Goal: Task Accomplishment & Management: Manage account settings

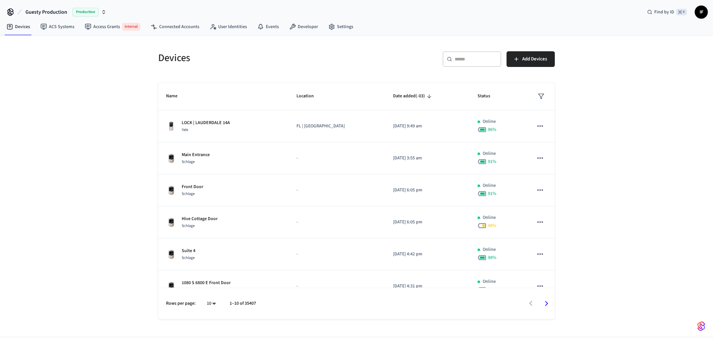
click at [105, 14] on icon "button" at bounding box center [103, 11] width 5 height 5
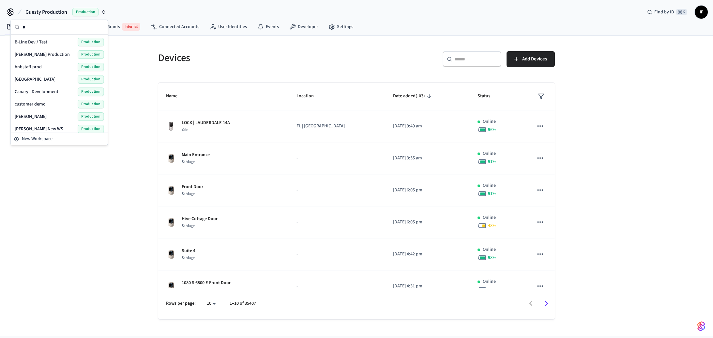
scroll to position [3, 0]
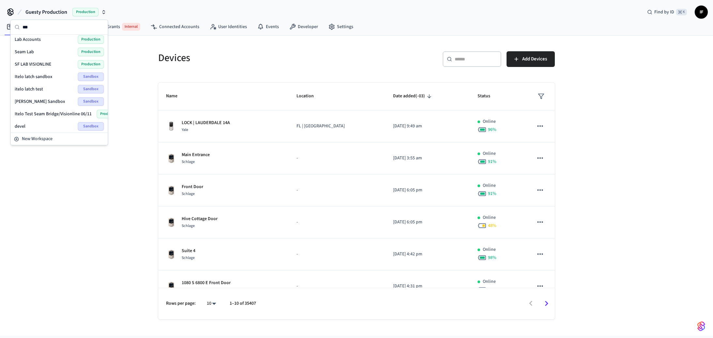
type input "***"
click at [60, 38] on div "Lab Accounts Production" at bounding box center [59, 39] width 89 height 8
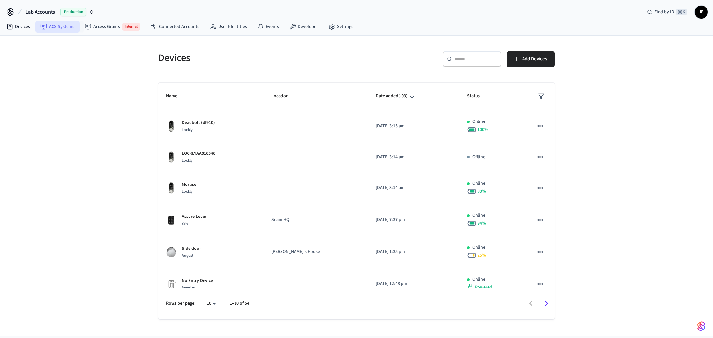
click at [61, 24] on link "ACS Systems" at bounding box center [57, 27] width 44 height 12
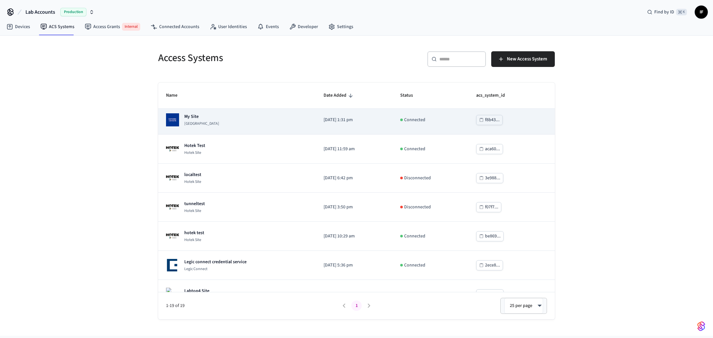
scroll to position [4, 0]
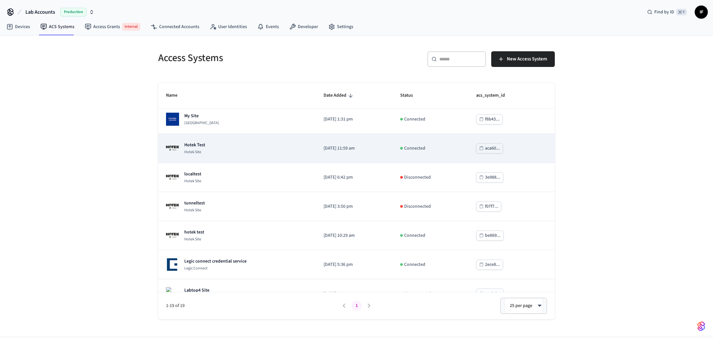
click at [258, 137] on td "Hotek Test Hotek Site" at bounding box center [237, 148] width 158 height 29
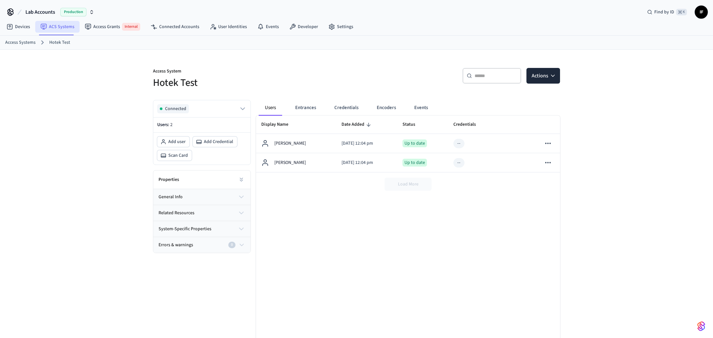
click at [66, 29] on link "ACS Systems" at bounding box center [57, 27] width 44 height 12
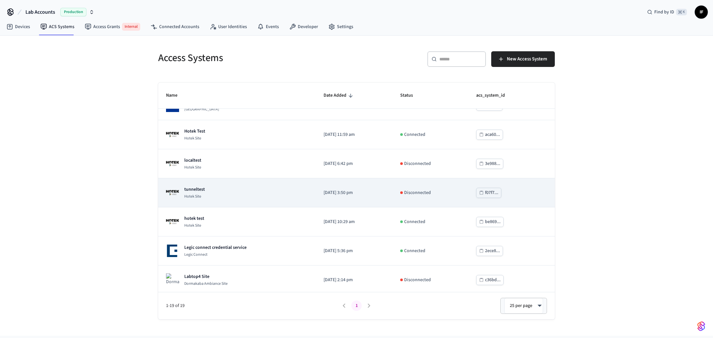
scroll to position [21, 0]
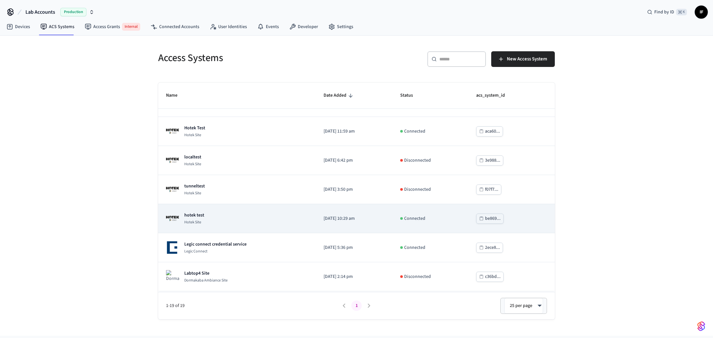
click at [262, 220] on div "hotek test Hotek Site" at bounding box center [237, 218] width 142 height 13
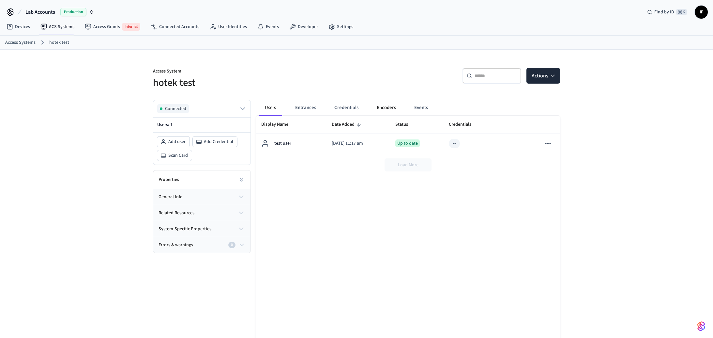
click at [373, 106] on button "Encoders" at bounding box center [387, 108] width 30 height 16
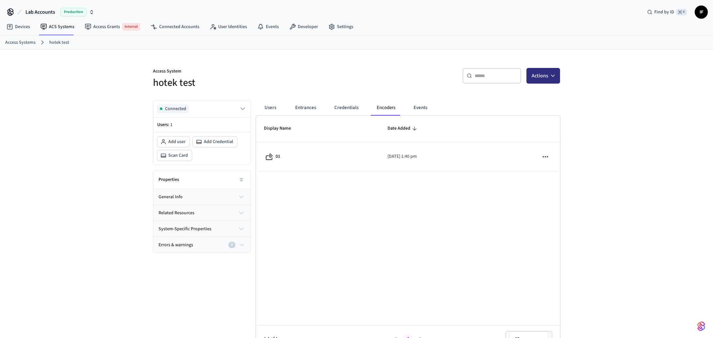
click at [550, 74] on icon "button" at bounding box center [553, 75] width 7 height 7
click at [526, 108] on div "Scan Card" at bounding box center [524, 112] width 70 height 10
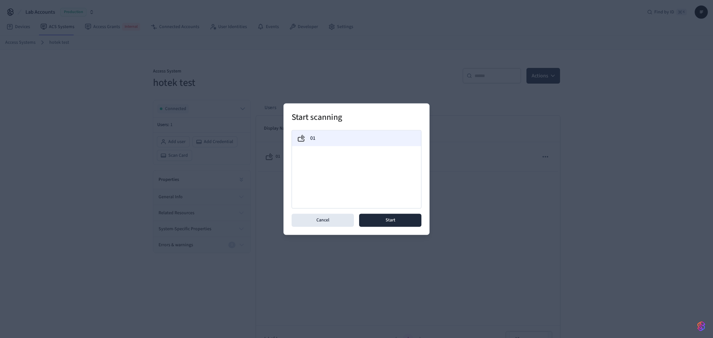
click at [372, 141] on div "01" at bounding box center [356, 138] width 119 height 8
click at [398, 226] on button "Start" at bounding box center [390, 219] width 62 height 13
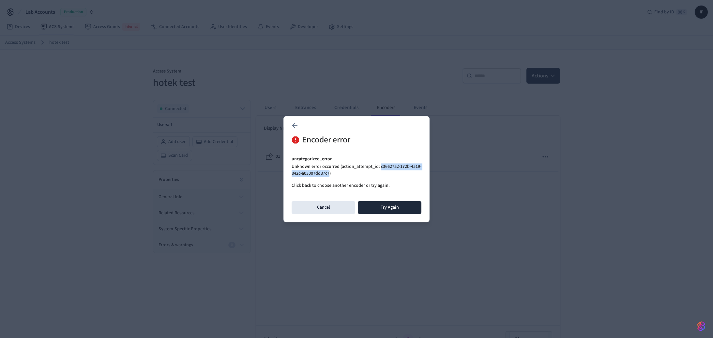
drag, startPoint x: 379, startPoint y: 166, endPoint x: 329, endPoint y: 170, distance: 50.8
click at [329, 170] on p "Unknown error occurred (action_attempt_id: c36627a2-172b-4a19-842c-a03007dd37c7)" at bounding box center [357, 170] width 130 height 14
copy p "c36627a2-172b-4a19-842c-a03007dd37c7"
click at [303, 205] on button "Cancel" at bounding box center [324, 207] width 64 height 13
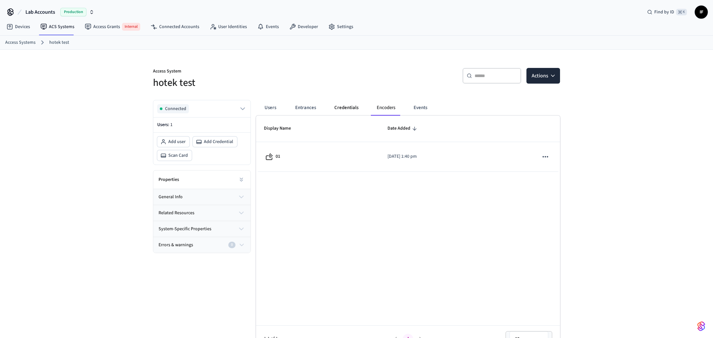
click at [355, 109] on button "Credentials" at bounding box center [346, 108] width 35 height 16
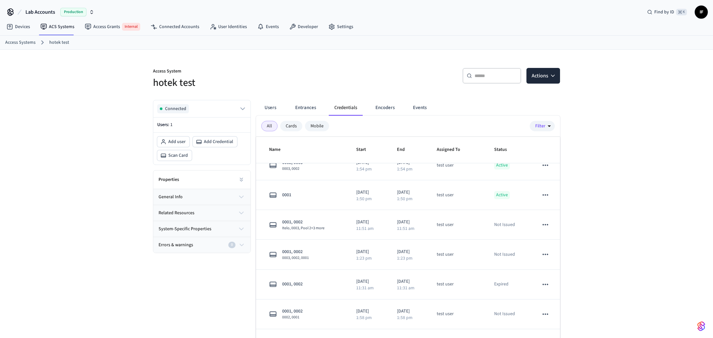
scroll to position [142, 0]
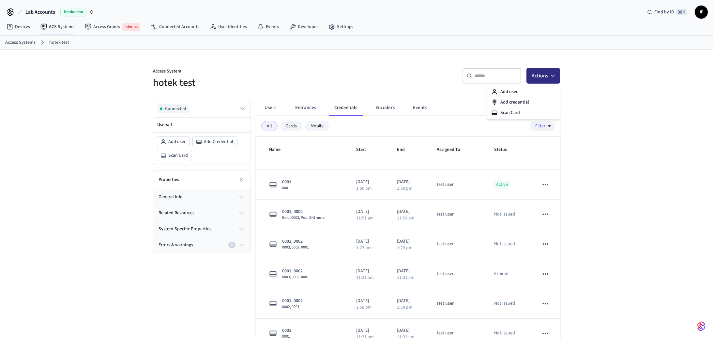
click at [555, 73] on icon "button" at bounding box center [553, 75] width 7 height 7
click at [532, 97] on div "Add credential" at bounding box center [524, 102] width 70 height 10
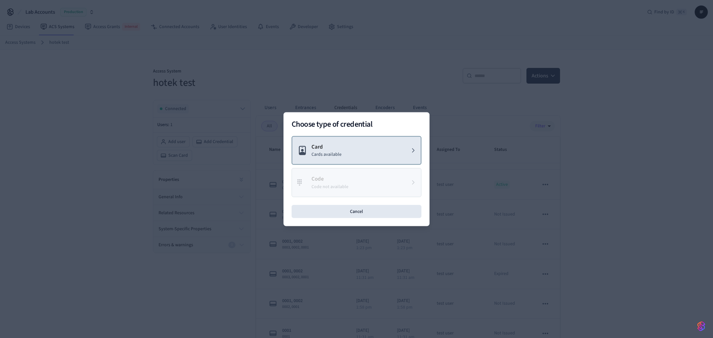
click at [384, 139] on button "Card Cards available" at bounding box center [357, 150] width 130 height 29
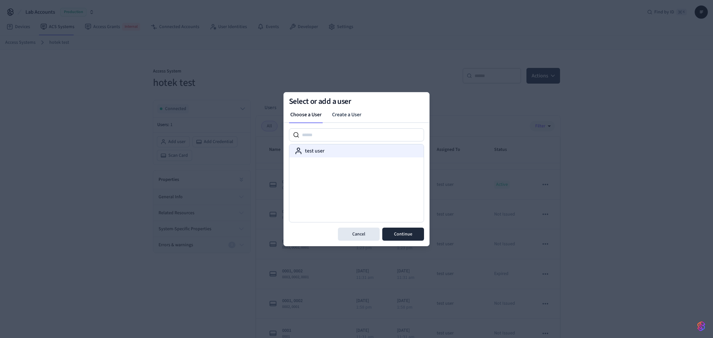
click at [363, 150] on div "test user" at bounding box center [357, 151] width 124 height 8
click at [399, 231] on button "Continue" at bounding box center [403, 233] width 42 height 13
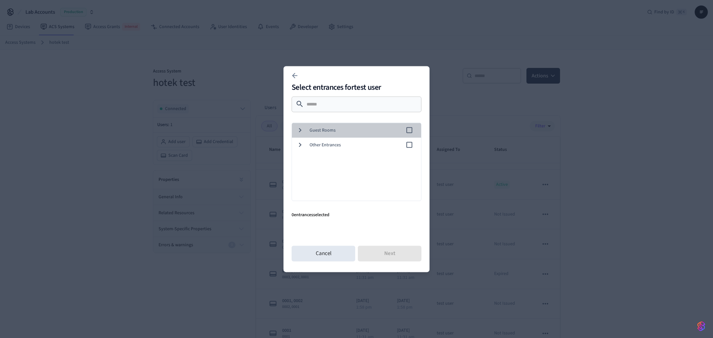
click at [368, 133] on div "Guest Rooms" at bounding box center [355, 130] width 132 height 15
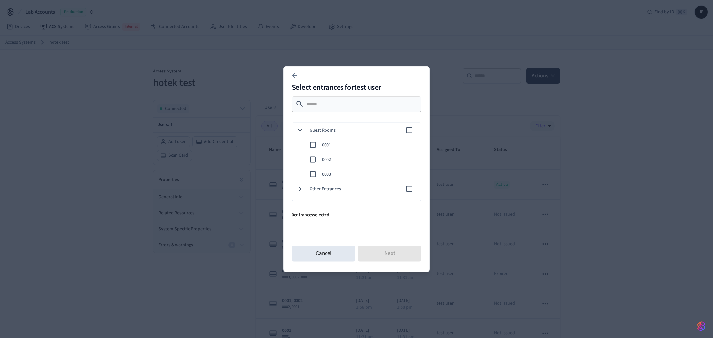
click at [367, 143] on span "0001" at bounding box center [369, 144] width 94 height 7
click at [384, 247] on button "Next" at bounding box center [390, 253] width 64 height 16
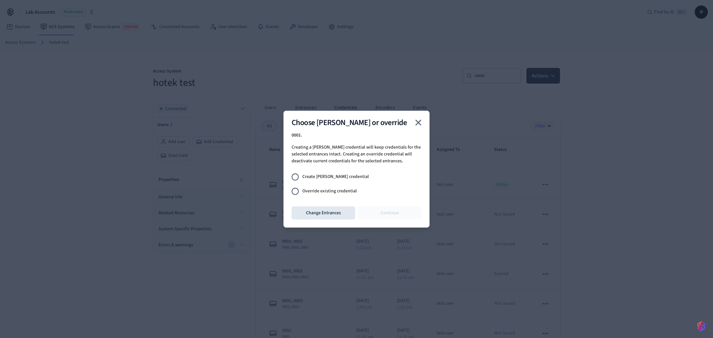
click at [343, 187] on label "Override existing credential" at bounding box center [352, 191] width 128 height 14
click at [377, 209] on button "Continue" at bounding box center [390, 212] width 64 height 13
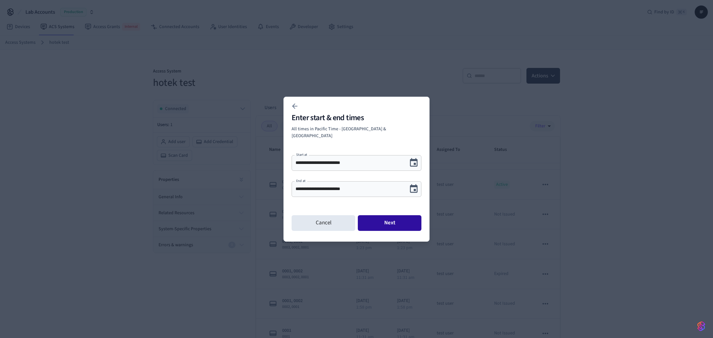
click at [381, 218] on button "Next" at bounding box center [390, 223] width 64 height 16
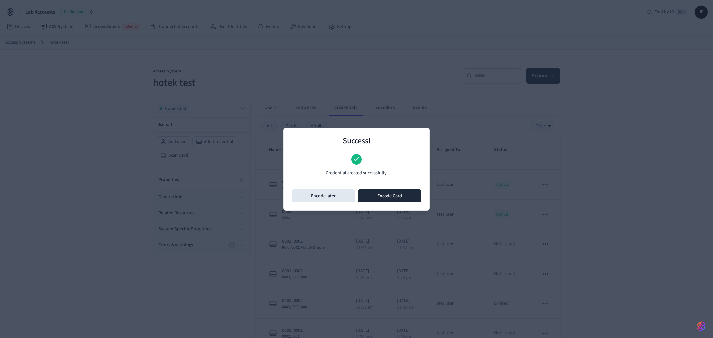
scroll to position [172, 0]
click at [389, 192] on button "Encode Card" at bounding box center [390, 195] width 64 height 13
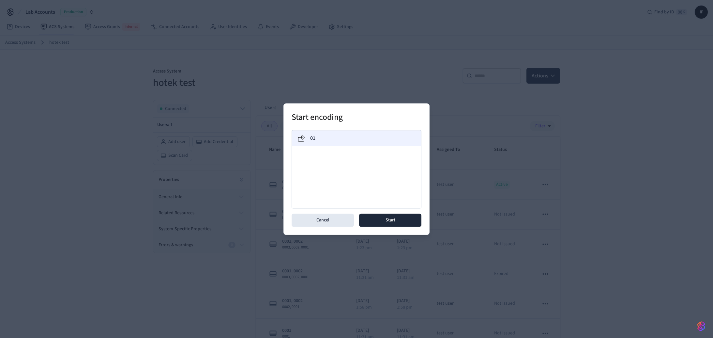
click at [373, 137] on div "01" at bounding box center [356, 138] width 119 height 8
click at [392, 216] on button "Start" at bounding box center [390, 219] width 62 height 13
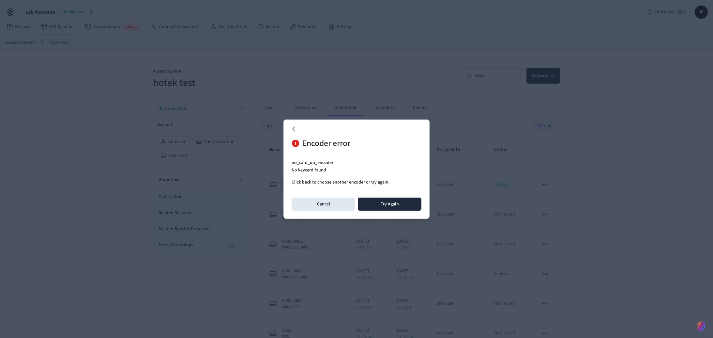
click at [311, 170] on p "No keycard found" at bounding box center [357, 170] width 130 height 7
click at [309, 162] on p "no_card_on_encoder" at bounding box center [357, 162] width 130 height 7
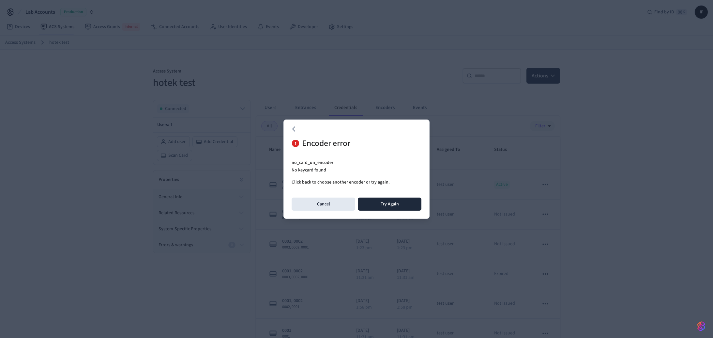
click at [307, 171] on p "No keycard found" at bounding box center [357, 170] width 130 height 7
click at [311, 161] on p "no_card_on_encoder" at bounding box center [357, 162] width 130 height 7
click at [314, 170] on p "No keycard found" at bounding box center [357, 170] width 130 height 7
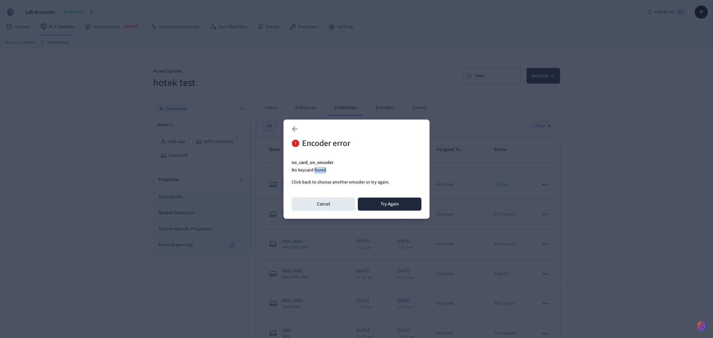
click at [314, 170] on p "No keycard found" at bounding box center [357, 170] width 130 height 7
click at [313, 169] on p "No keycard found" at bounding box center [357, 170] width 130 height 7
click at [310, 180] on p "Click back to choose another encoder or try again." at bounding box center [357, 182] width 130 height 7
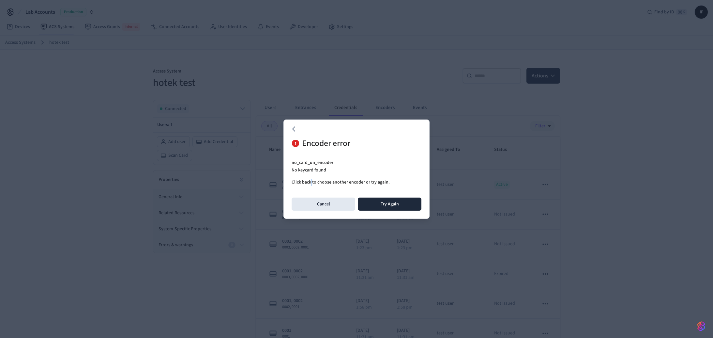
click at [310, 180] on p "Click back to choose another encoder or try again." at bounding box center [357, 182] width 130 height 7
click at [311, 172] on p "No keycard found" at bounding box center [357, 170] width 130 height 7
click at [311, 171] on p "No keycard found" at bounding box center [357, 170] width 130 height 7
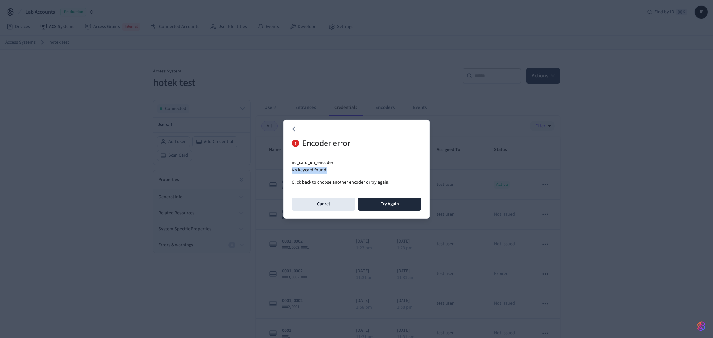
click at [311, 171] on p "No keycard found" at bounding box center [357, 170] width 130 height 7
click at [309, 164] on p "no_card_on_encoder" at bounding box center [357, 162] width 130 height 7
click at [312, 163] on p "no_card_on_encoder" at bounding box center [357, 162] width 130 height 7
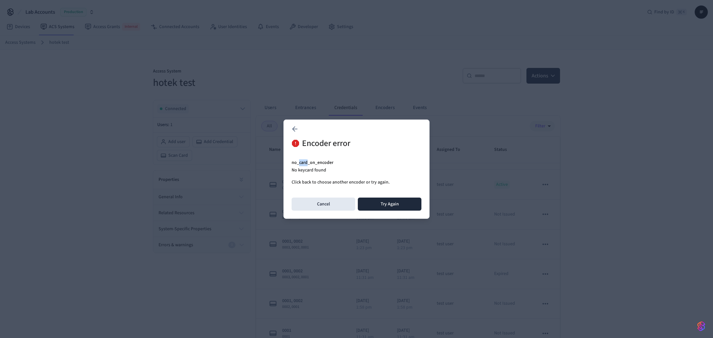
drag, startPoint x: 298, startPoint y: 161, endPoint x: 307, endPoint y: 160, distance: 8.9
click at [307, 160] on p "no_card_on_encoder" at bounding box center [357, 162] width 130 height 7
click at [317, 163] on p "no_card_on_encoder" at bounding box center [357, 162] width 130 height 7
click at [323, 163] on p "no_card_on_encoder" at bounding box center [357, 162] width 130 height 7
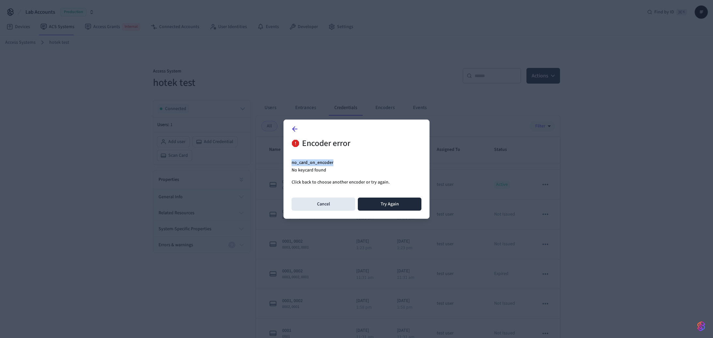
click at [298, 132] on icon at bounding box center [295, 129] width 8 height 8
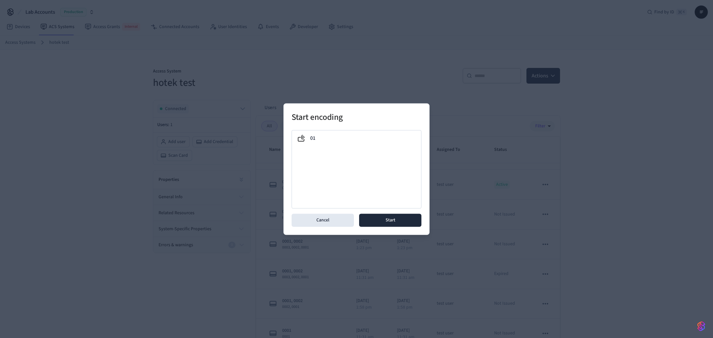
click at [107, 150] on div at bounding box center [356, 169] width 713 height 338
click at [311, 221] on button "Cancel" at bounding box center [323, 219] width 62 height 13
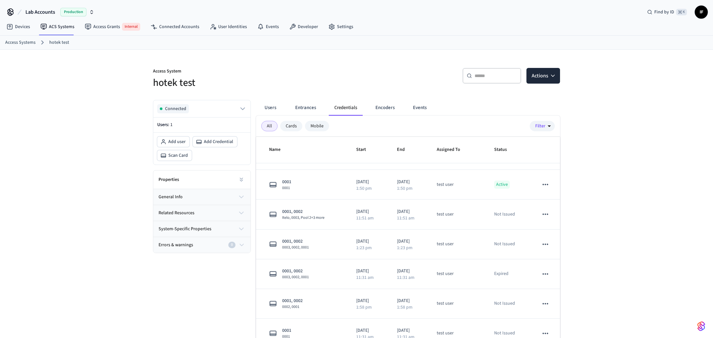
click at [242, 200] on icon "button" at bounding box center [241, 197] width 8 height 8
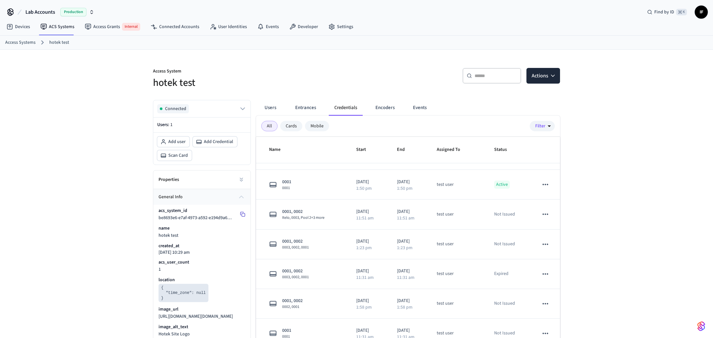
click at [242, 214] on icon at bounding box center [242, 213] width 5 height 5
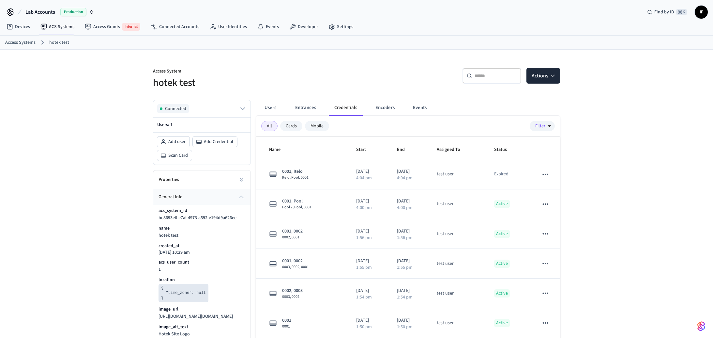
scroll to position [0, 0]
click at [297, 113] on button "Entrances" at bounding box center [305, 108] width 31 height 16
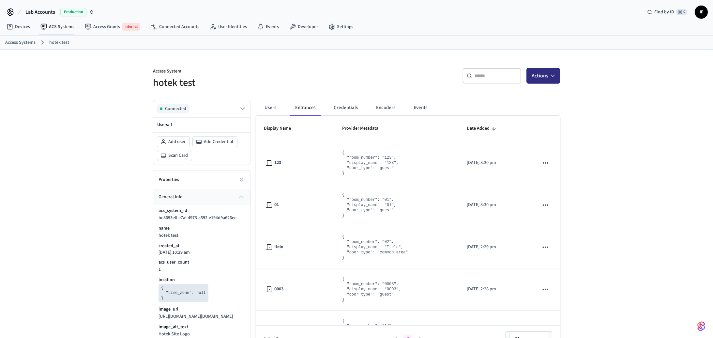
click at [559, 79] on button "Actions" at bounding box center [543, 76] width 34 height 16
click at [513, 104] on div "Add credential" at bounding box center [524, 102] width 70 height 10
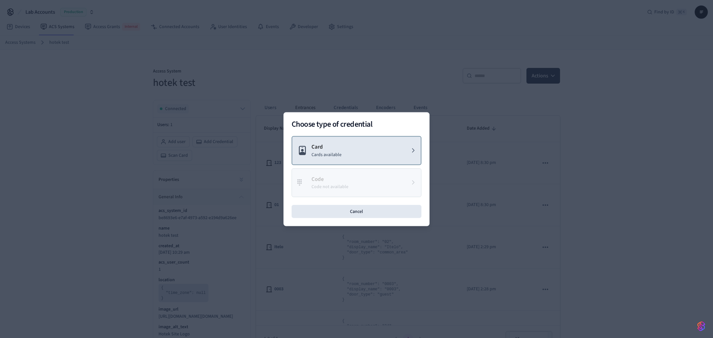
click at [323, 142] on button "Card Cards available" at bounding box center [357, 150] width 130 height 29
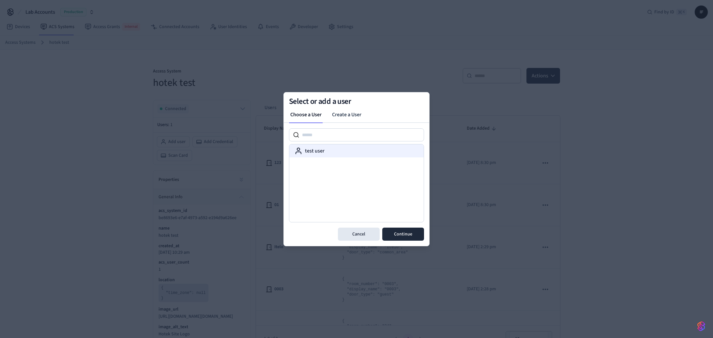
click at [329, 148] on div "test user" at bounding box center [357, 151] width 124 height 8
click at [400, 231] on button "Continue" at bounding box center [403, 233] width 42 height 13
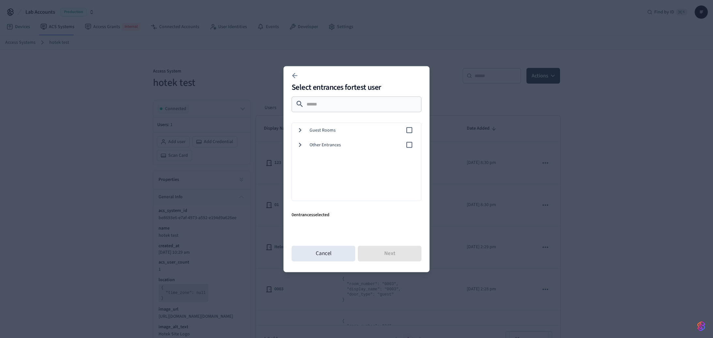
click at [349, 130] on span "Guest Rooms" at bounding box center [358, 130] width 96 height 7
click at [330, 166] on span "01" at bounding box center [369, 163] width 94 height 7
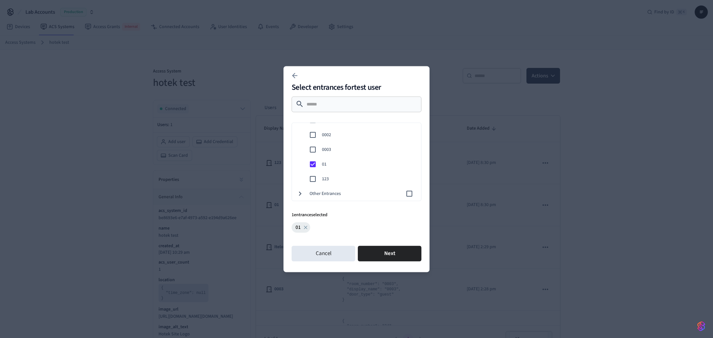
click at [330, 165] on span "01" at bounding box center [369, 163] width 94 height 7
click at [330, 176] on span "123" at bounding box center [369, 178] width 94 height 7
click at [402, 255] on button "Next" at bounding box center [390, 253] width 64 height 16
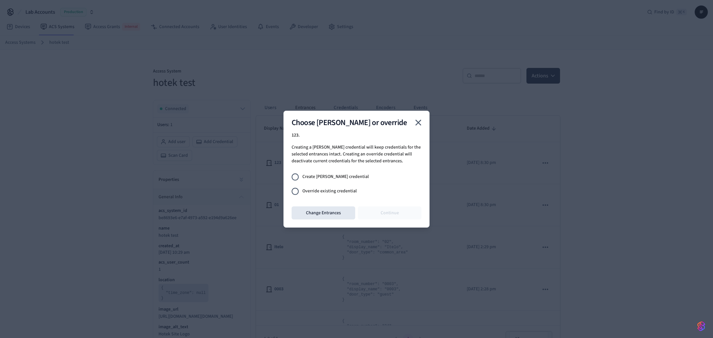
click at [347, 188] on span "Override existing credential" at bounding box center [329, 191] width 54 height 7
click at [386, 208] on button "Continue" at bounding box center [390, 212] width 64 height 13
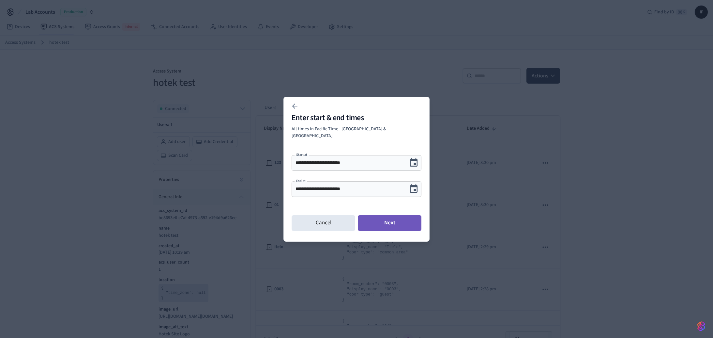
click at [388, 218] on button "Next" at bounding box center [390, 223] width 64 height 16
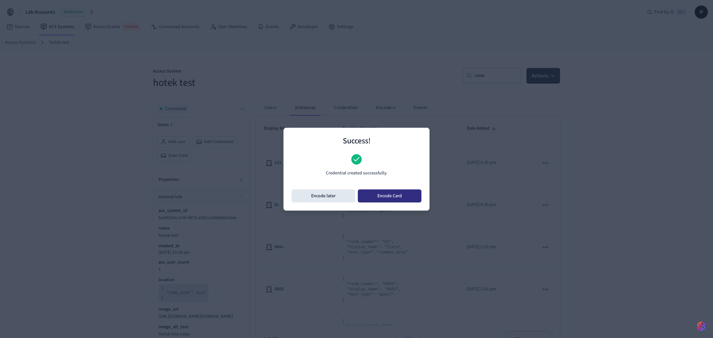
click at [376, 194] on button "Encode Card" at bounding box center [390, 195] width 64 height 13
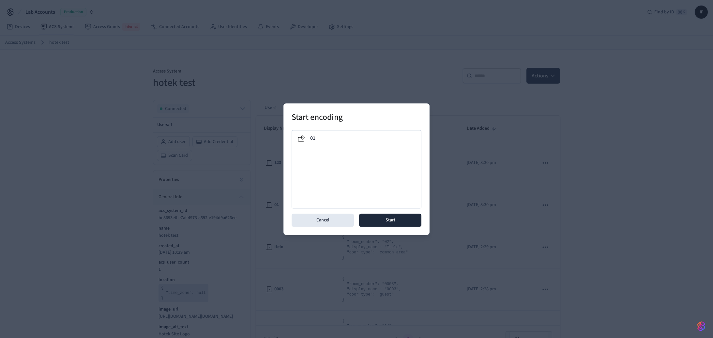
click at [328, 157] on div "01" at bounding box center [357, 169] width 130 height 78
click at [331, 141] on div "01" at bounding box center [356, 138] width 119 height 8
click at [378, 220] on button "Start" at bounding box center [390, 219] width 62 height 13
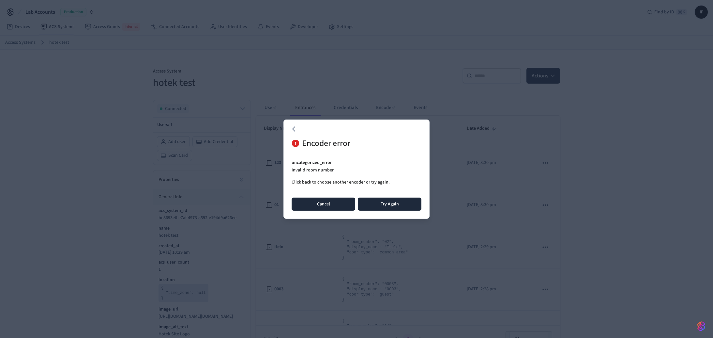
click at [314, 205] on button "Cancel" at bounding box center [324, 203] width 64 height 13
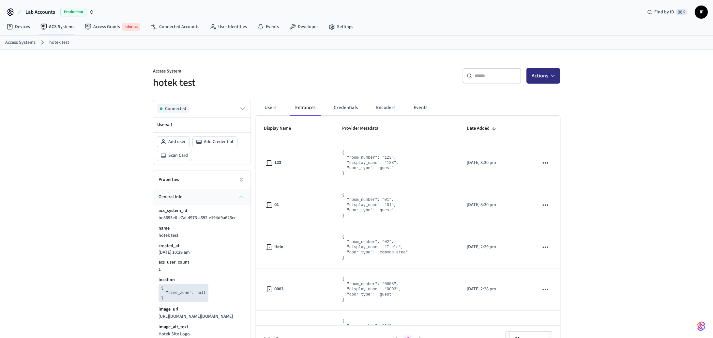
click at [549, 75] on button "Actions" at bounding box center [543, 76] width 34 height 16
click at [518, 99] on div "Add credential" at bounding box center [524, 102] width 70 height 10
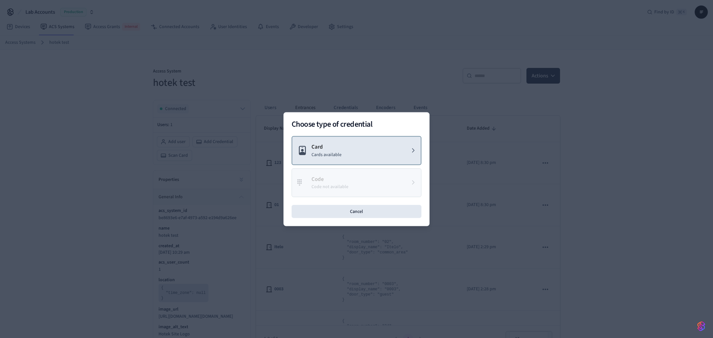
click at [312, 145] on p "Card" at bounding box center [326, 147] width 30 height 8
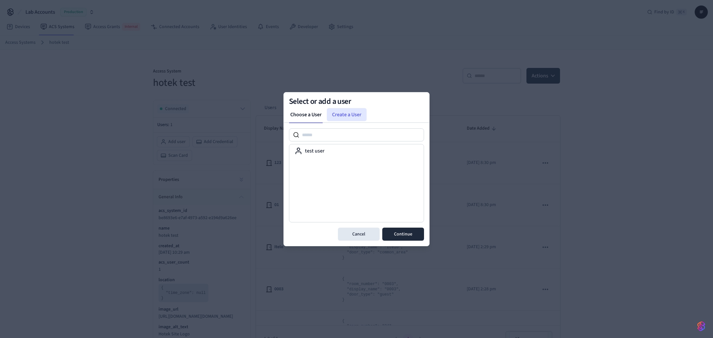
click at [344, 114] on link "Create a User" at bounding box center [347, 114] width 40 height 13
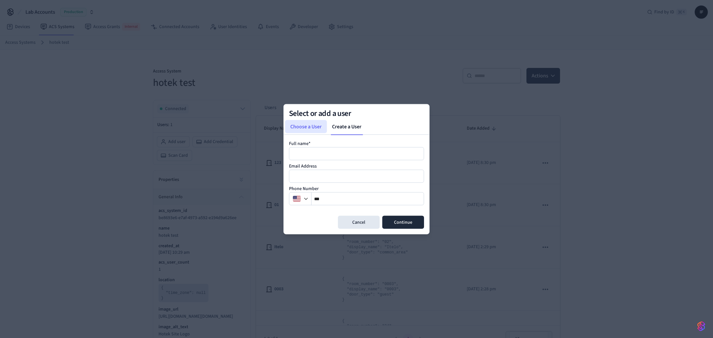
click at [317, 126] on link "Choose a User" at bounding box center [306, 126] width 42 height 13
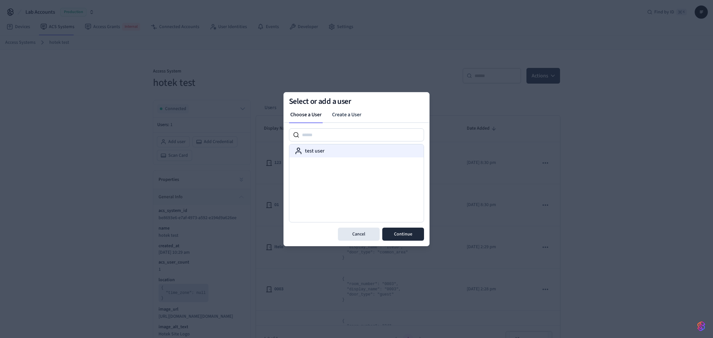
click at [318, 150] on label "test user" at bounding box center [315, 151] width 20 height 8
click at [418, 238] on button "Continue" at bounding box center [403, 233] width 42 height 13
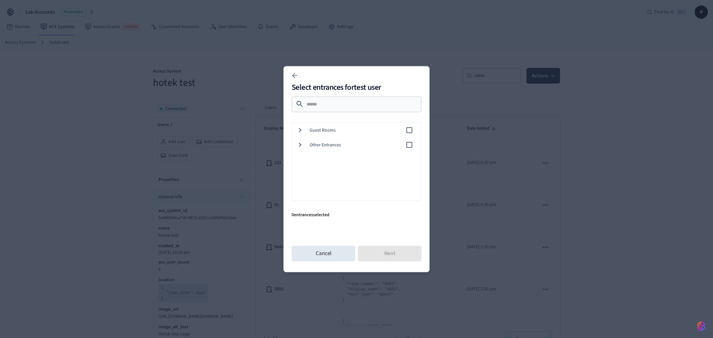
click at [339, 127] on span "Guest Rooms" at bounding box center [358, 130] width 96 height 7
click at [330, 175] on div "123" at bounding box center [355, 182] width 132 height 15
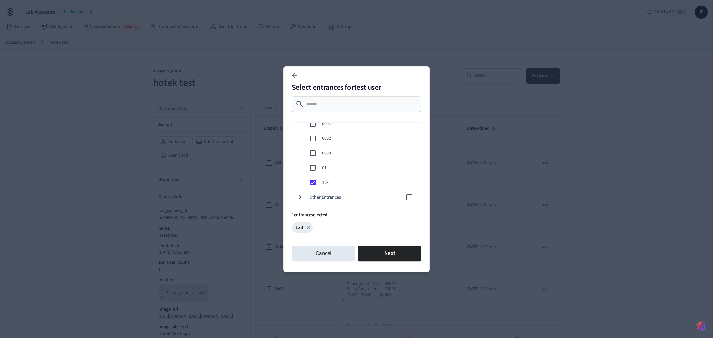
click at [330, 171] on div "01" at bounding box center [355, 167] width 132 height 15
click at [330, 183] on span "123" at bounding box center [369, 182] width 94 height 7
click at [388, 252] on button "Next" at bounding box center [390, 253] width 64 height 16
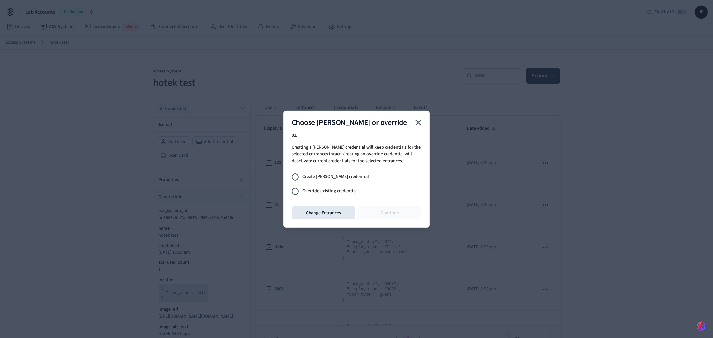
click at [344, 191] on span "Override existing credential" at bounding box center [329, 191] width 54 height 7
click at [378, 213] on button "Continue" at bounding box center [390, 212] width 64 height 13
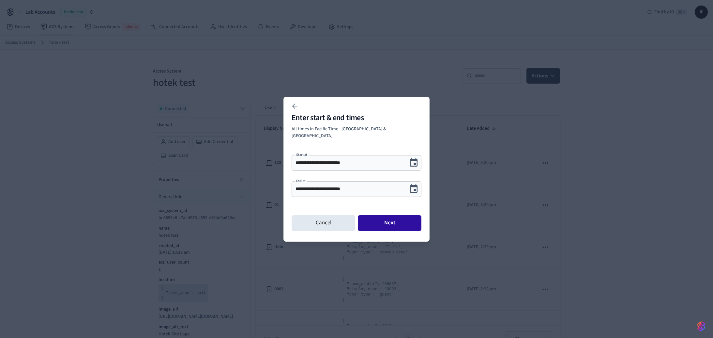
click at [376, 215] on button "Next" at bounding box center [390, 223] width 64 height 16
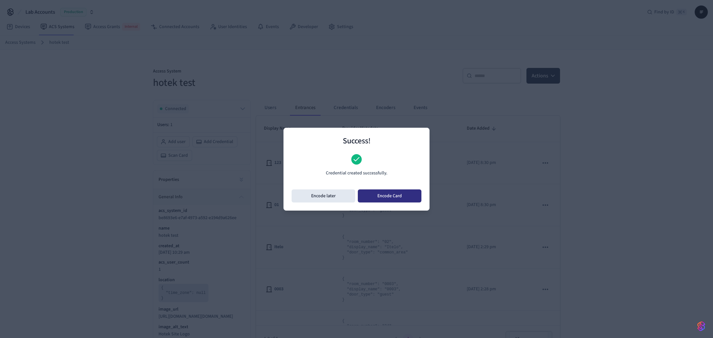
click at [375, 196] on button "Encode Card" at bounding box center [390, 195] width 64 height 13
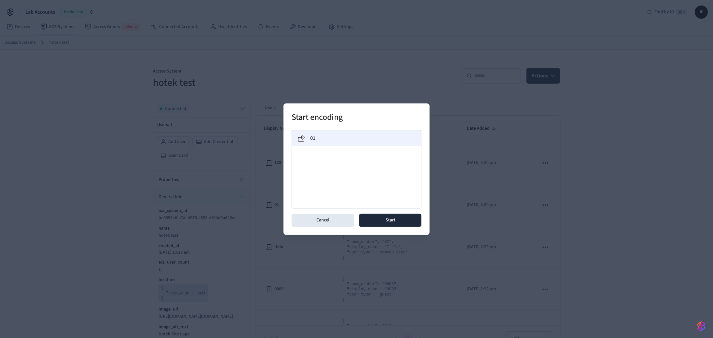
click at [345, 143] on div "01" at bounding box center [356, 138] width 129 height 16
click at [385, 216] on button "Start" at bounding box center [390, 219] width 62 height 13
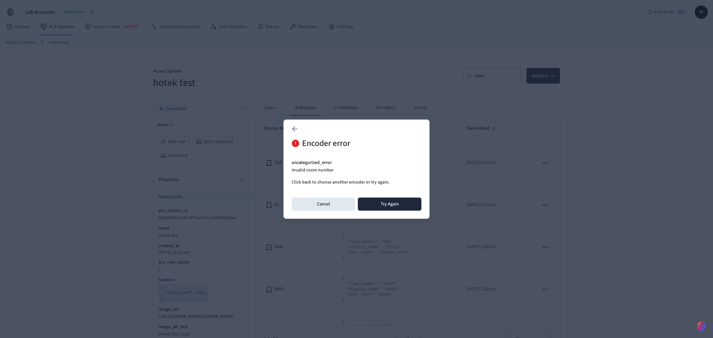
click at [354, 167] on p "Invalid room number" at bounding box center [357, 170] width 130 height 7
click at [326, 169] on p "Invalid room number" at bounding box center [357, 170] width 130 height 7
copy p "Invalid room number"
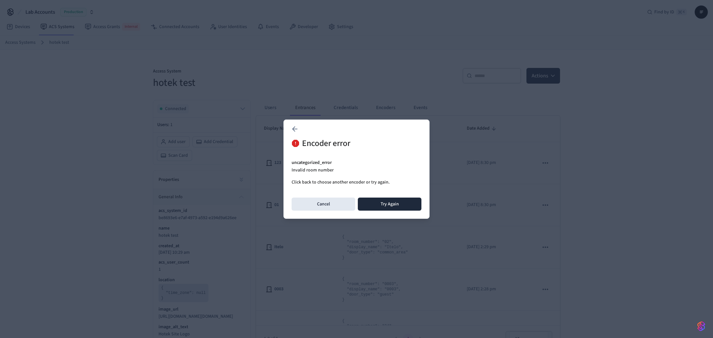
click at [310, 145] on h2 "Encoder error" at bounding box center [357, 144] width 130 height 20
click at [332, 202] on button "Cancel" at bounding box center [324, 203] width 64 height 13
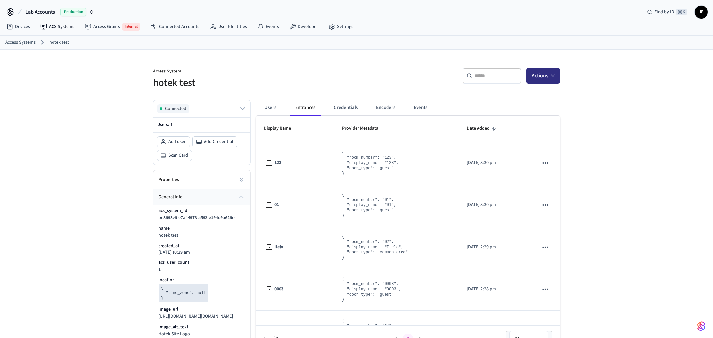
click at [550, 77] on icon "button" at bounding box center [553, 75] width 7 height 7
click at [529, 105] on div "Add credential" at bounding box center [524, 102] width 70 height 10
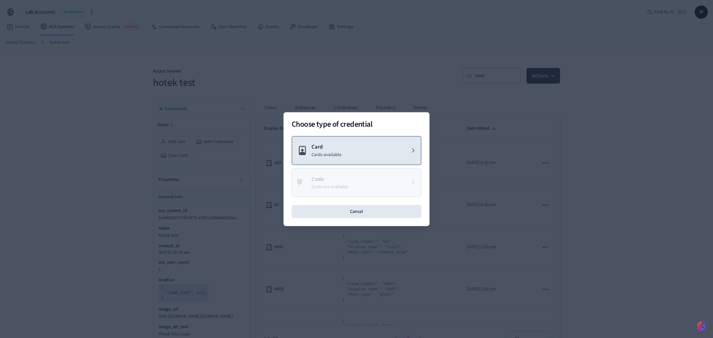
click at [321, 151] on p "Cards available" at bounding box center [326, 154] width 30 height 7
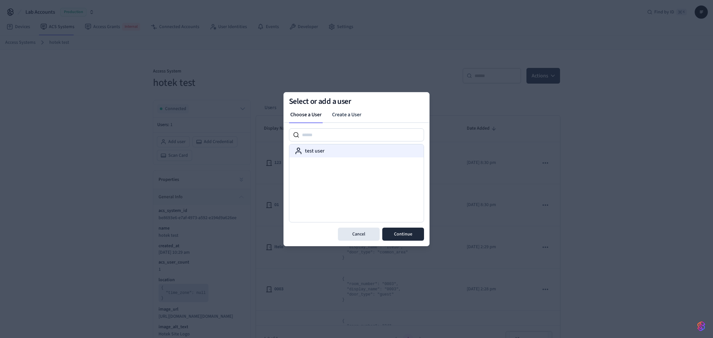
click at [334, 149] on div "test user" at bounding box center [357, 151] width 124 height 8
click at [412, 236] on button "Continue" at bounding box center [403, 233] width 42 height 13
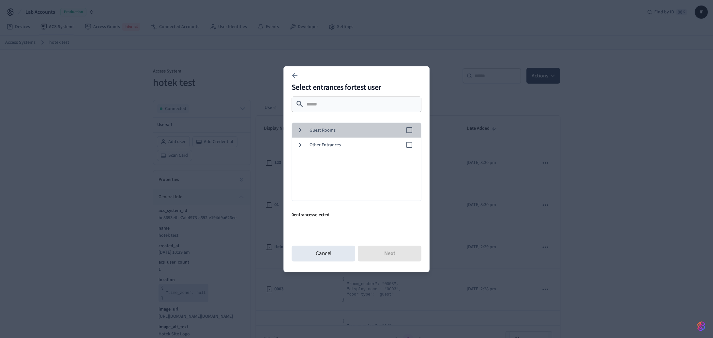
click at [342, 135] on div "Guest Rooms" at bounding box center [355, 130] width 132 height 15
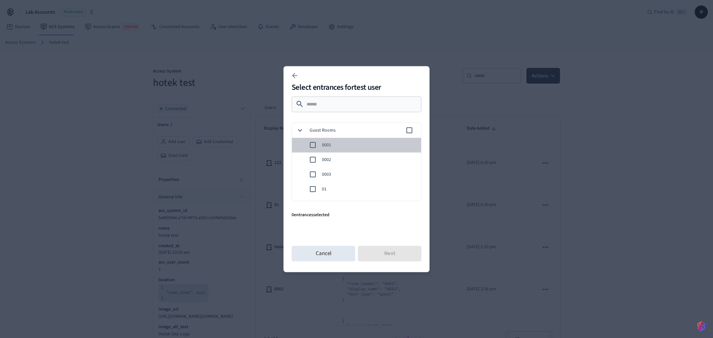
click at [337, 140] on div "0001" at bounding box center [355, 144] width 132 height 15
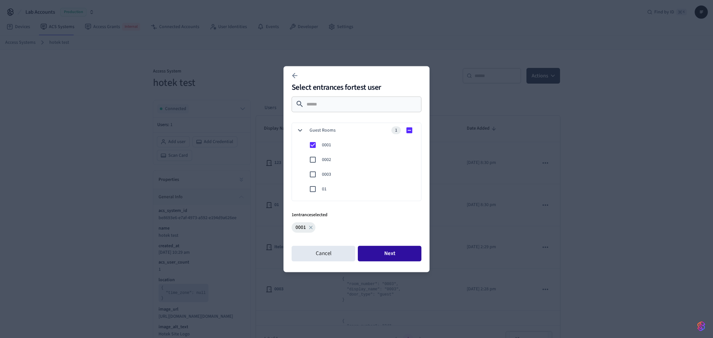
click at [380, 252] on button "Next" at bounding box center [390, 253] width 64 height 16
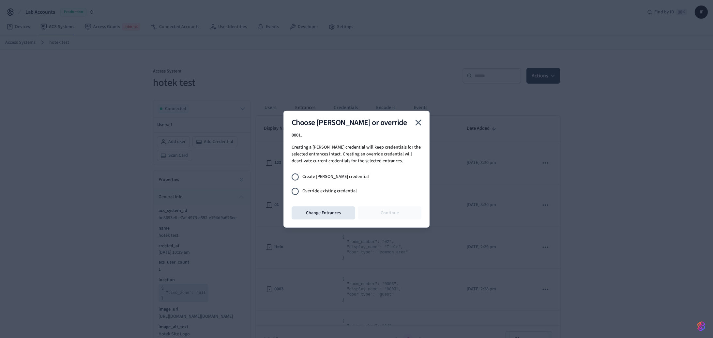
click at [347, 188] on span "Override existing credential" at bounding box center [329, 191] width 54 height 7
click at [382, 212] on button "Continue" at bounding box center [390, 212] width 64 height 13
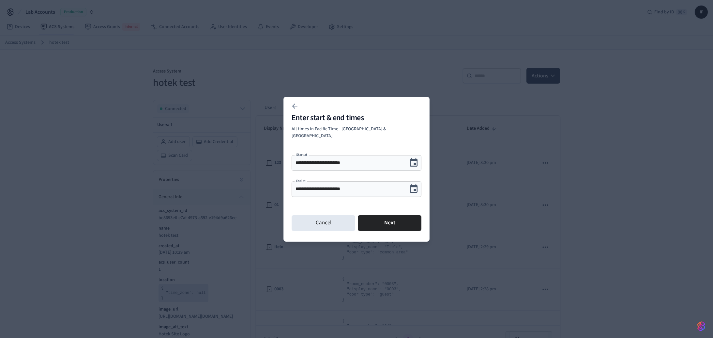
click at [387, 212] on div "Cancel Next" at bounding box center [357, 222] width 130 height 21
click at [389, 216] on button "Next" at bounding box center [390, 223] width 64 height 16
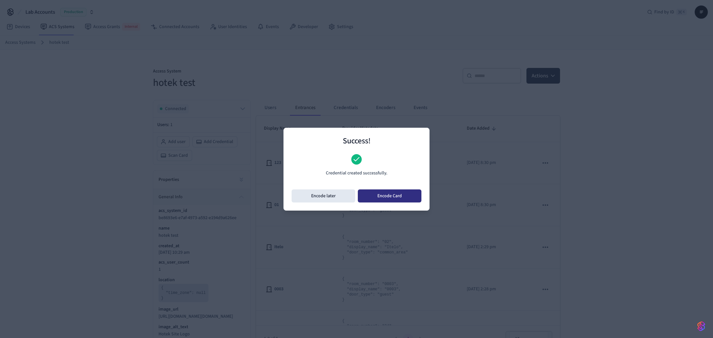
click at [387, 198] on button "Encode Card" at bounding box center [390, 195] width 64 height 13
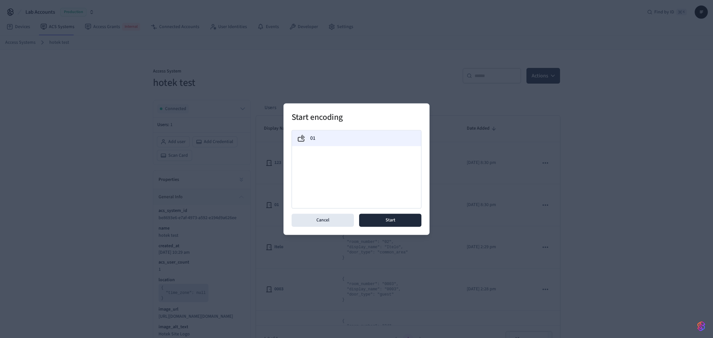
click at [334, 139] on div "01" at bounding box center [356, 138] width 119 height 8
click at [401, 219] on button "Start" at bounding box center [390, 219] width 62 height 13
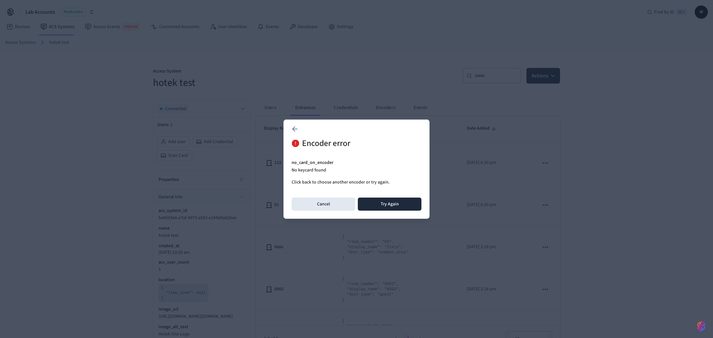
click at [375, 179] on p "Click back to choose another encoder or try again." at bounding box center [357, 182] width 130 height 7
click at [374, 173] on p "No keycard found" at bounding box center [357, 170] width 130 height 7
click at [390, 206] on button "Try Again" at bounding box center [390, 203] width 64 height 13
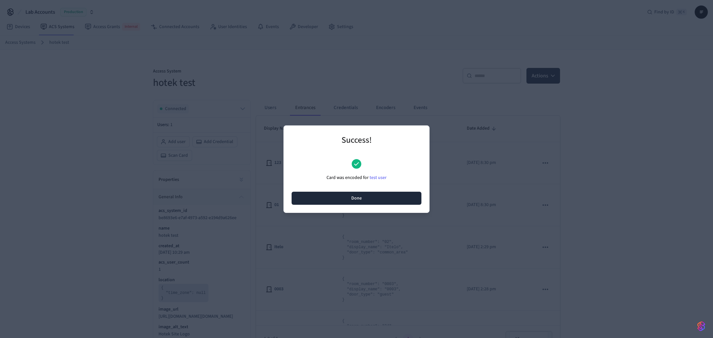
click at [367, 196] on button "Done" at bounding box center [357, 197] width 130 height 13
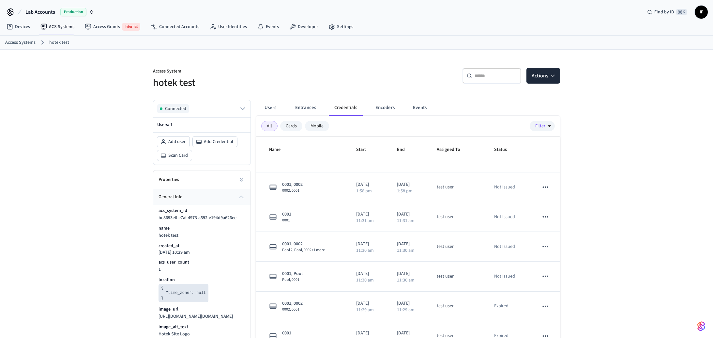
scroll to position [0, 0]
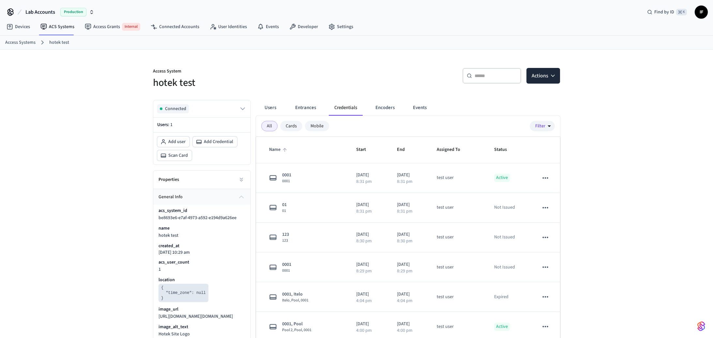
click at [284, 148] on icon "sticky table" at bounding box center [285, 150] width 4 height 4
click at [285, 150] on icon "sticky table" at bounding box center [285, 150] width 4 height 4
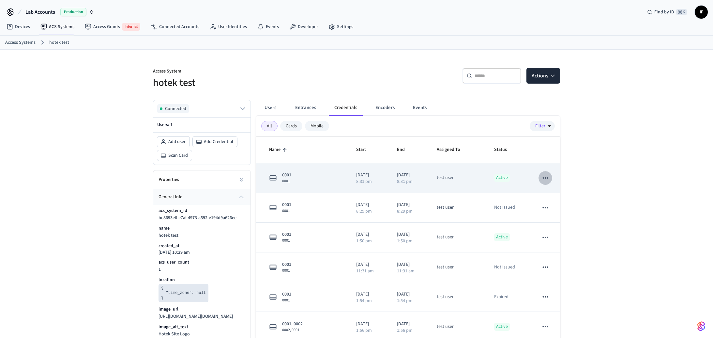
click at [546, 178] on icon "sticky table" at bounding box center [545, 178] width 8 height 8
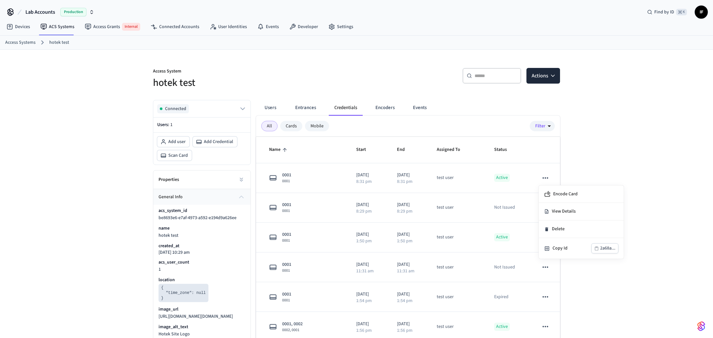
click at [597, 145] on div at bounding box center [356, 169] width 713 height 338
click at [554, 74] on icon "button" at bounding box center [553, 75] width 7 height 7
click at [529, 111] on div "Scan Card" at bounding box center [524, 112] width 70 height 10
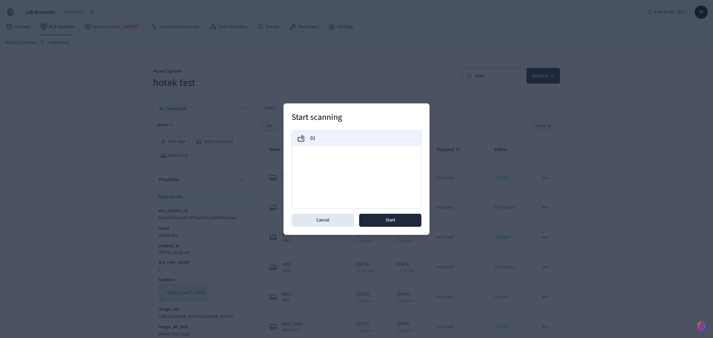
click at [332, 138] on div "01" at bounding box center [356, 138] width 119 height 8
click at [386, 220] on button "Start" at bounding box center [390, 219] width 62 height 13
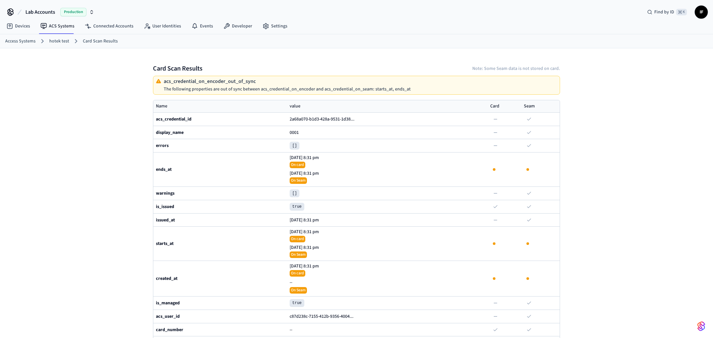
click at [381, 88] on p "The following properties are out of sync between acs_credential_on_encoder and …" at bounding box center [287, 88] width 247 height 5
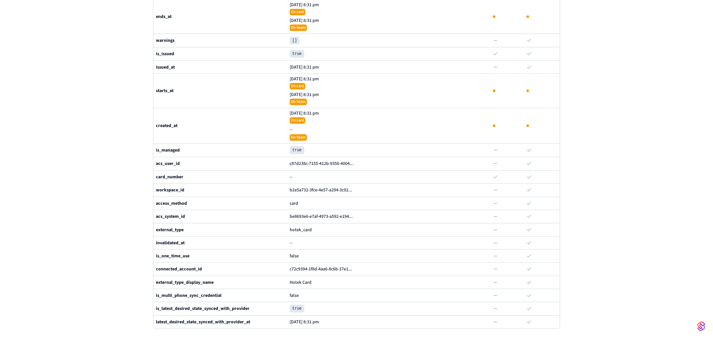
scroll to position [159, 0]
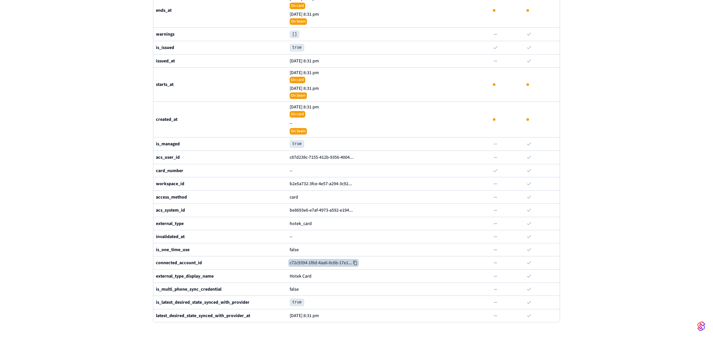
click at [359, 263] on button "c72c9394-1f8d-4aa6-8c6b-17e1 ..." at bounding box center [323, 263] width 70 height 8
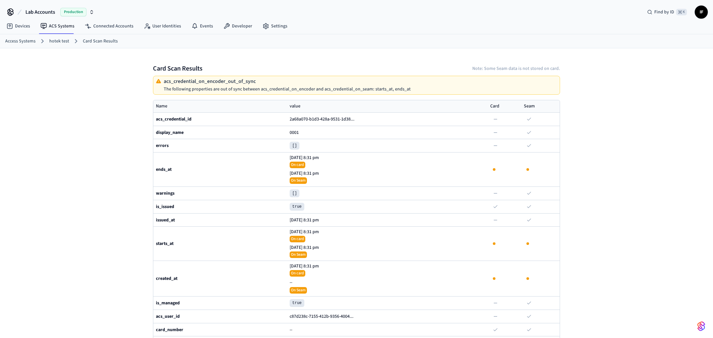
click at [93, 162] on div "Card Scan Results Note: Some Seam data is not stored on card. acs_credential_on…" at bounding box center [356, 272] width 713 height 448
click at [66, 41] on link "hotek test" at bounding box center [59, 41] width 20 height 7
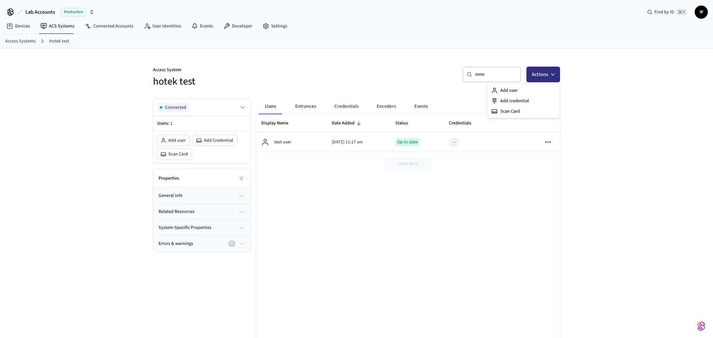
click at [556, 70] on button "Actions" at bounding box center [543, 75] width 34 height 16
click at [531, 107] on div "Scan Card" at bounding box center [524, 111] width 70 height 10
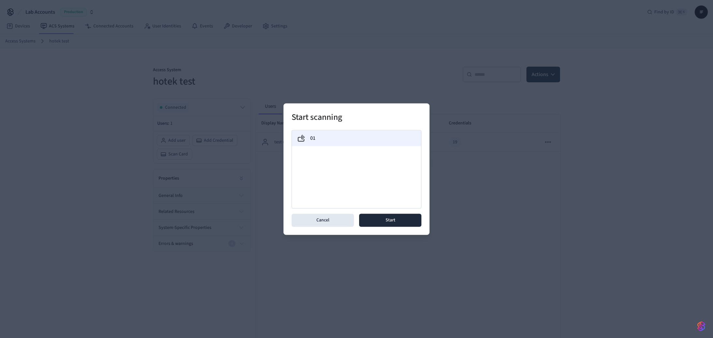
click at [369, 136] on div "01" at bounding box center [356, 138] width 119 height 8
click at [400, 231] on div "Start scanning 01 Cancel Start" at bounding box center [356, 168] width 146 height 131
click at [400, 222] on button "Start" at bounding box center [390, 219] width 62 height 13
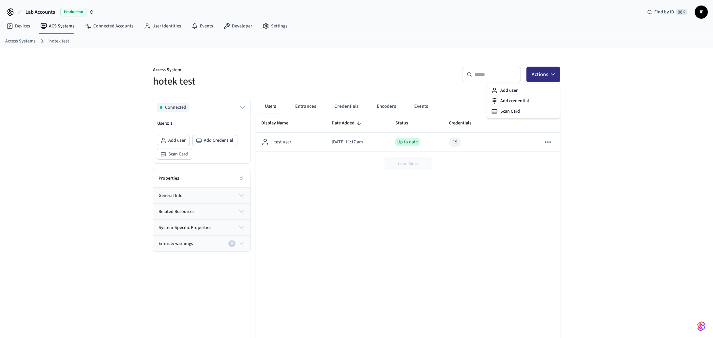
click at [554, 74] on icon "button" at bounding box center [552, 75] width 3 height 2
click at [514, 109] on div "Scan Card" at bounding box center [524, 111] width 70 height 10
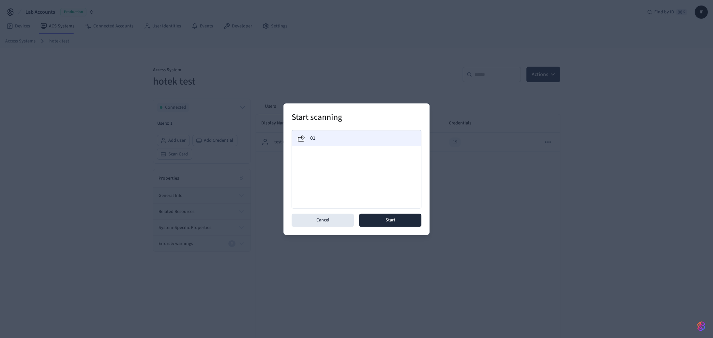
click at [352, 142] on div "01" at bounding box center [356, 138] width 129 height 16
click at [387, 220] on button "Start" at bounding box center [390, 219] width 62 height 13
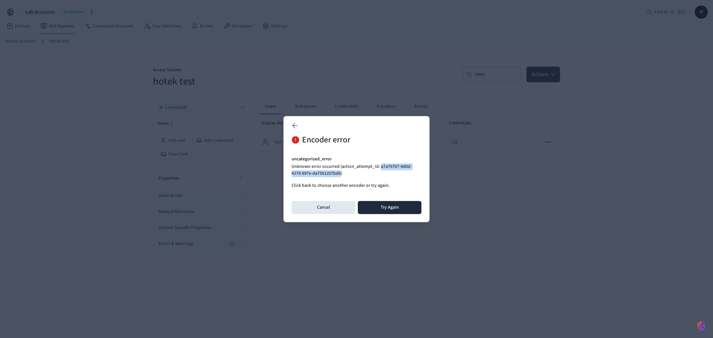
drag, startPoint x: 380, startPoint y: 167, endPoint x: 330, endPoint y: 171, distance: 50.1
click at [330, 171] on p "Unknown error occurred (action_attempt_id: a7a76767-4d0d-4278-897e-da7561207bd6)" at bounding box center [357, 170] width 130 height 14
copy p "a7a76767-4d0d-4278-897e-da7561207bd6"
